Goal: Task Accomplishment & Management: Use online tool/utility

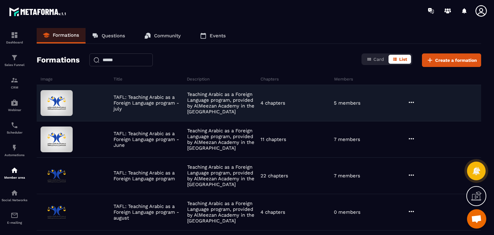
click at [410, 103] on icon at bounding box center [411, 102] width 8 height 8
click at [422, 115] on button "Edit" at bounding box center [427, 116] width 39 height 12
click at [423, 112] on button "Edit" at bounding box center [427, 116] width 39 height 12
click at [424, 112] on button "Edit" at bounding box center [427, 116] width 39 height 12
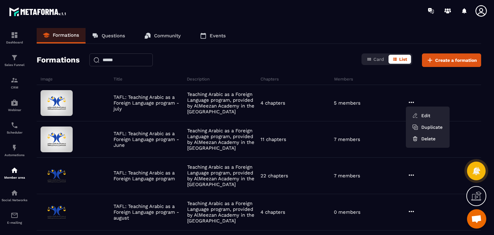
click at [317, 56] on div "Formations Card List Create a formation" at bounding box center [259, 59] width 444 height 13
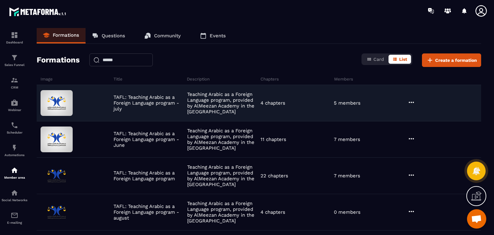
click at [411, 98] on icon at bounding box center [411, 102] width 8 height 8
click at [419, 112] on button "Edit" at bounding box center [427, 116] width 39 height 12
